Goal: Ask a question

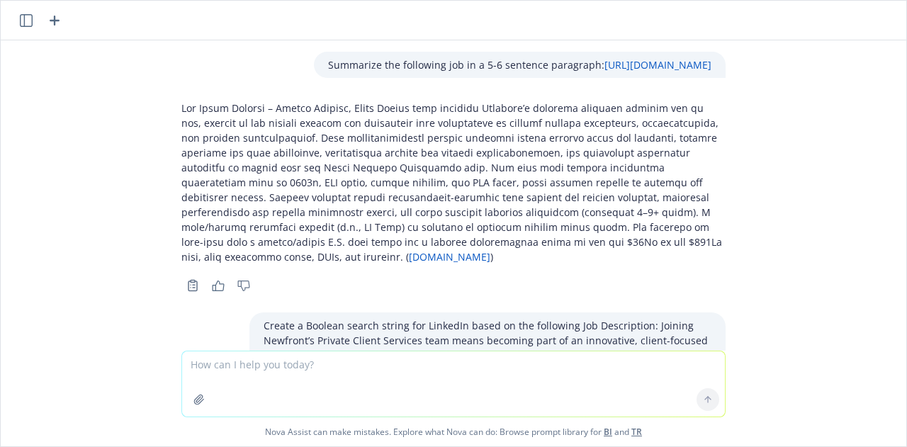
scroll to position [3659, 0]
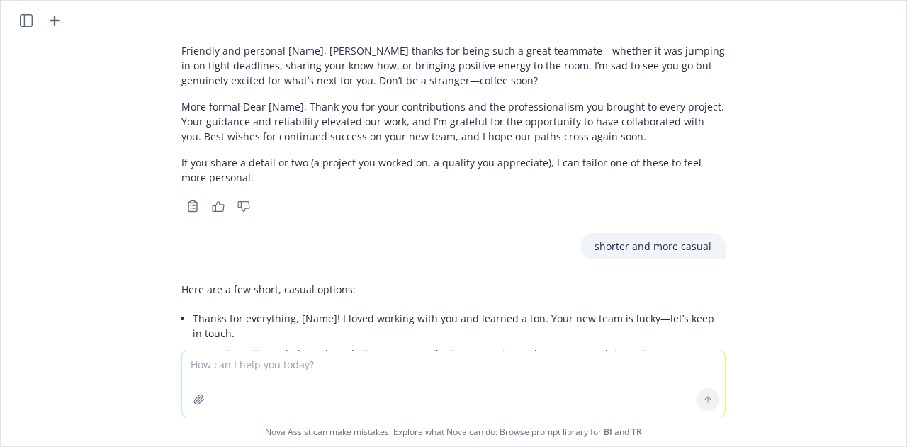
click at [268, 380] on textarea at bounding box center [453, 383] width 543 height 65
type textarea "what services does Northwestern mutual provide"
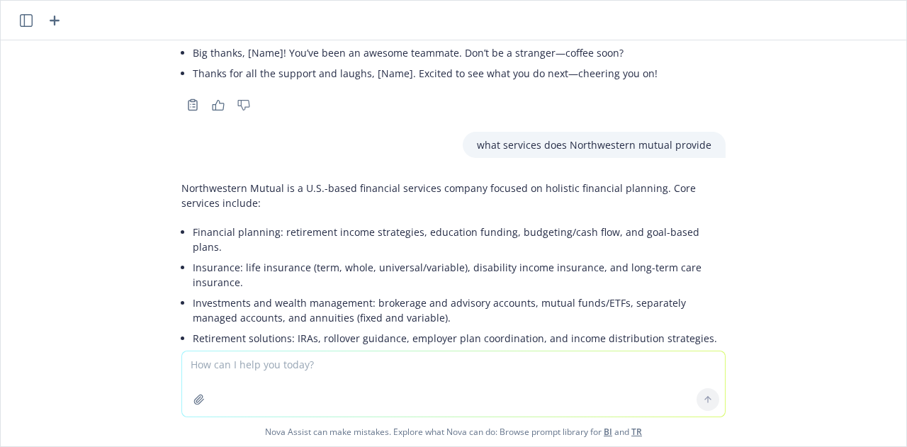
scroll to position [3976, 0]
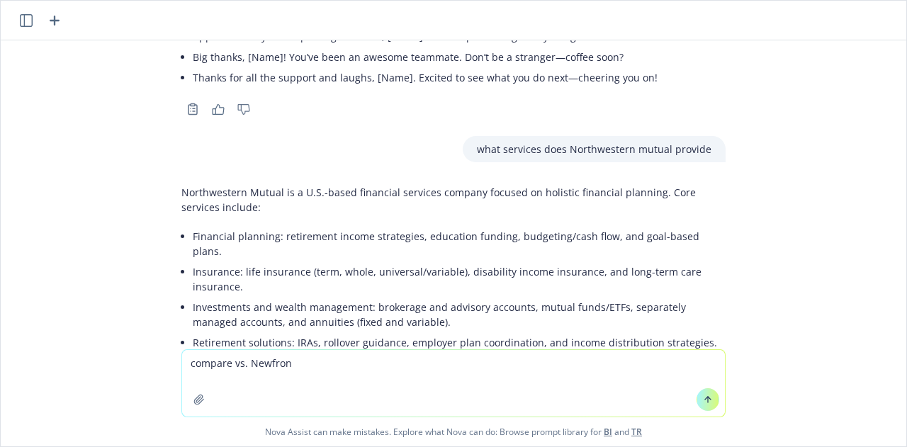
type textarea "compare vs. Newfront"
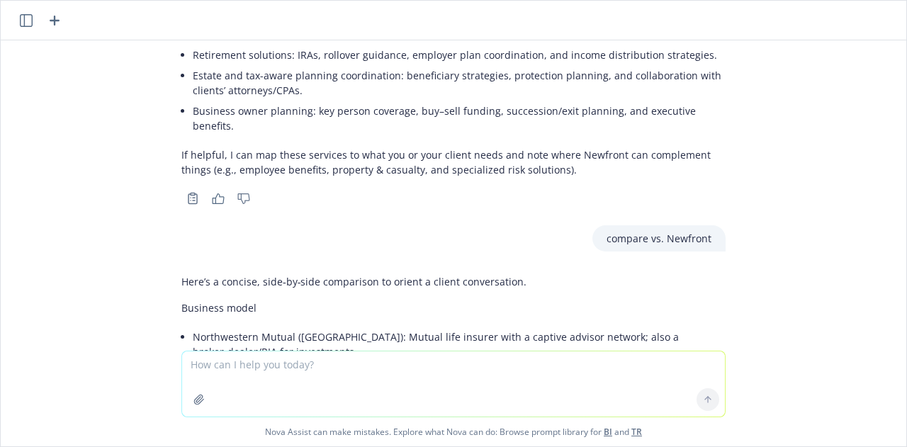
scroll to position [4264, 0]
